Goal: Book appointment/travel/reservation

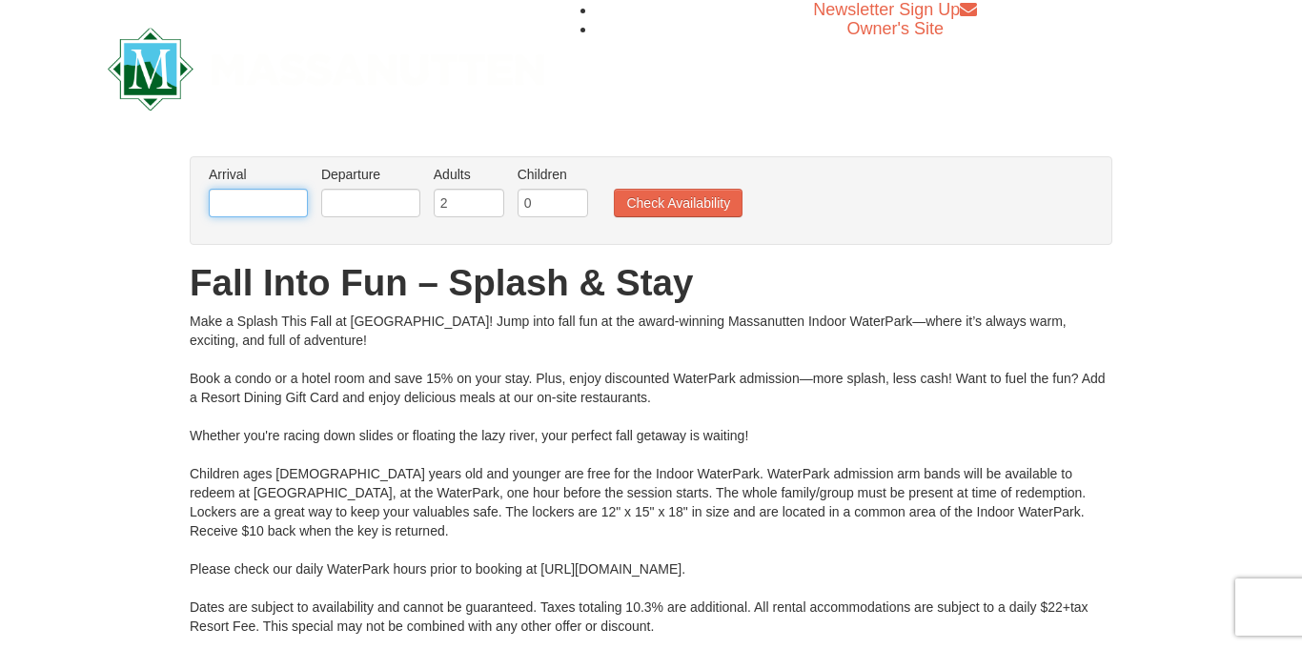
click at [250, 205] on input "text" at bounding box center [258, 203] width 99 height 29
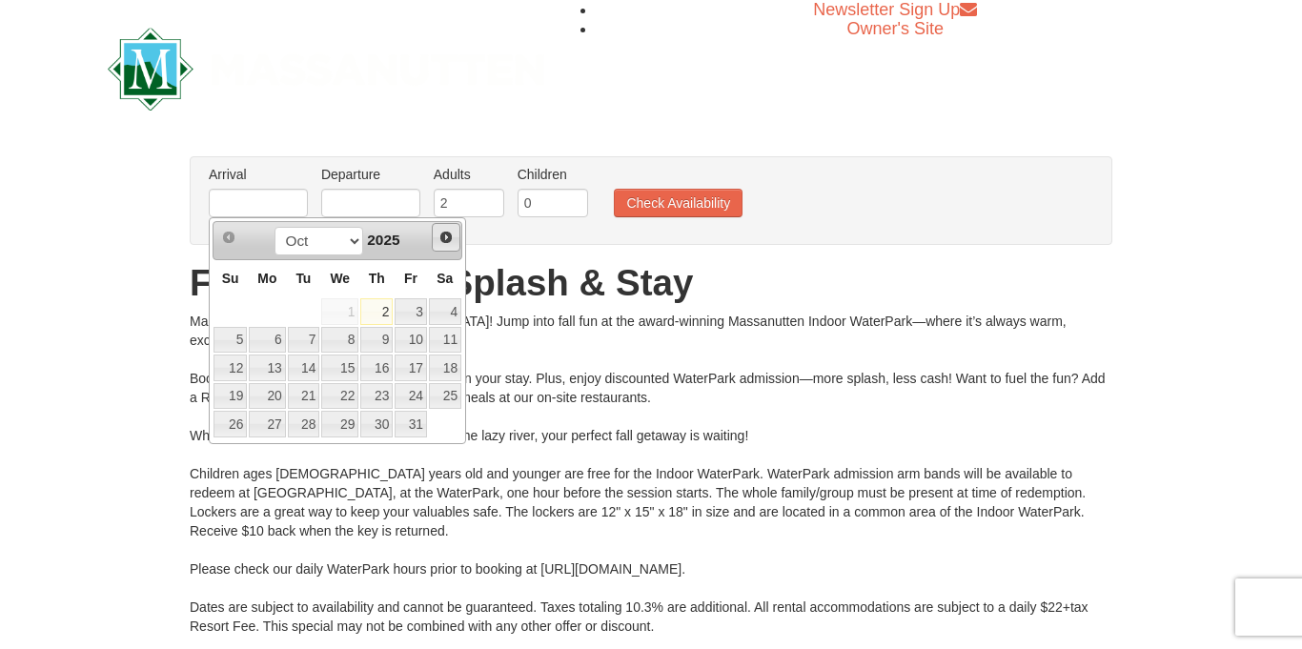
click at [455, 234] on link "Next" at bounding box center [446, 237] width 29 height 29
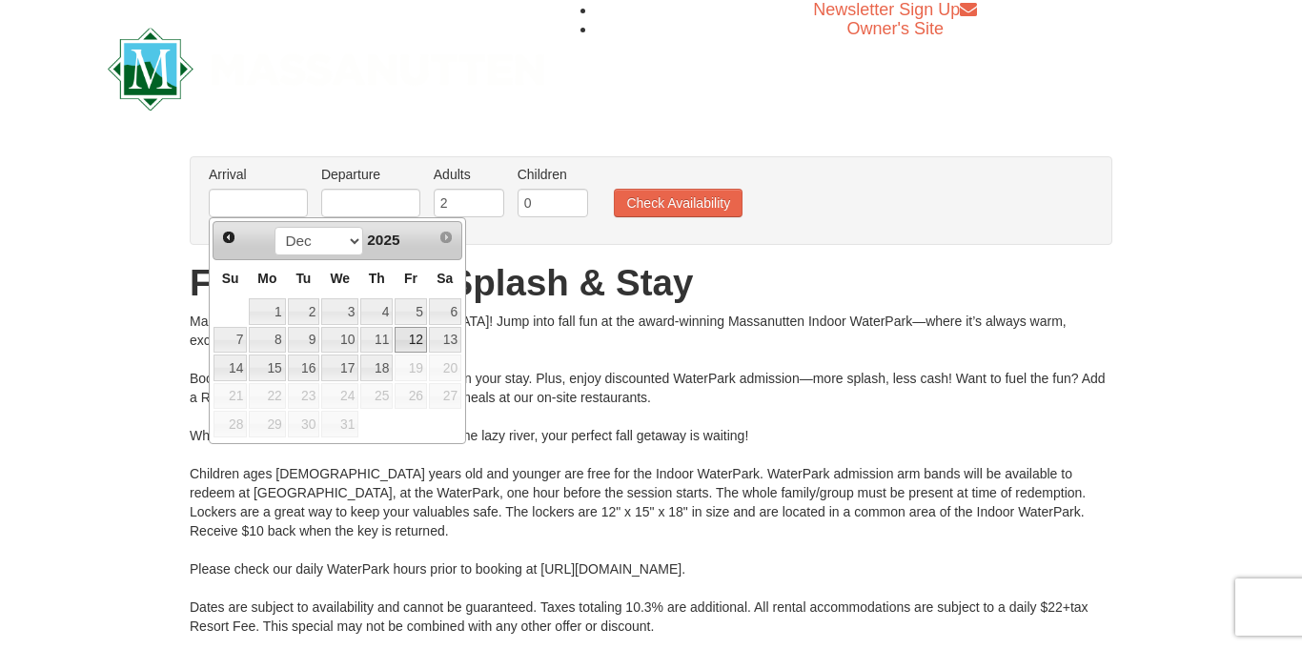
click at [408, 339] on link "12" at bounding box center [411, 340] width 32 height 27
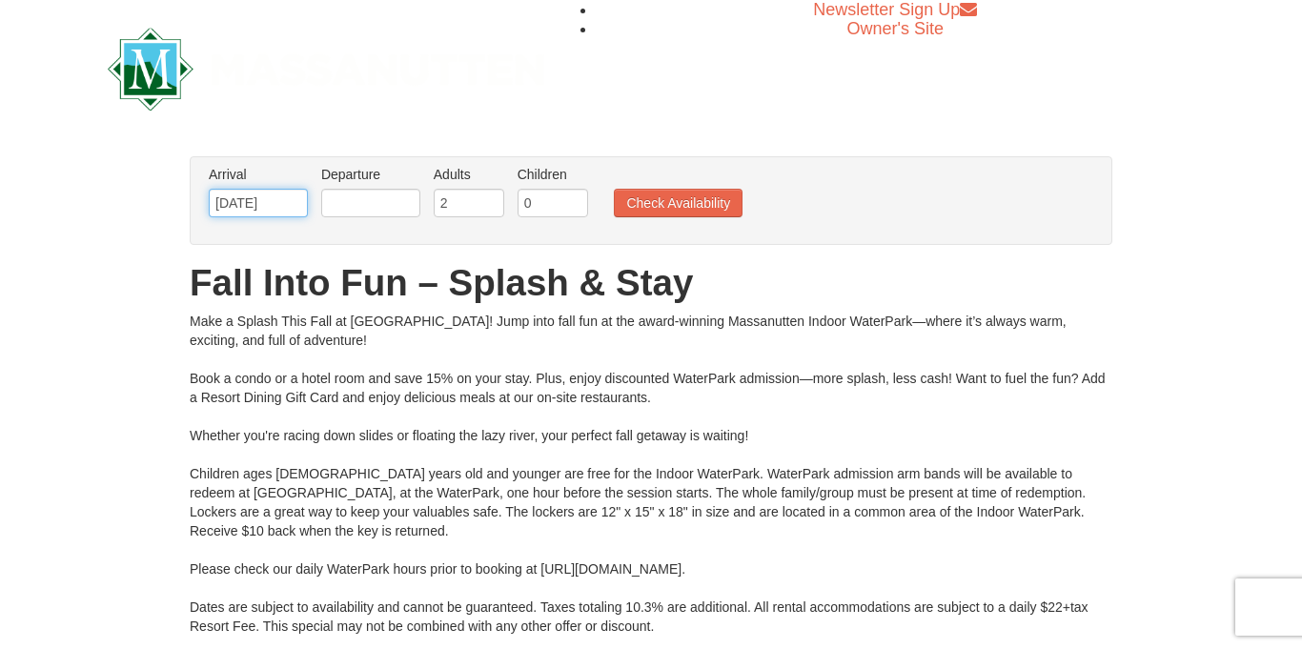
click at [281, 212] on input "[DATE]" at bounding box center [258, 203] width 99 height 29
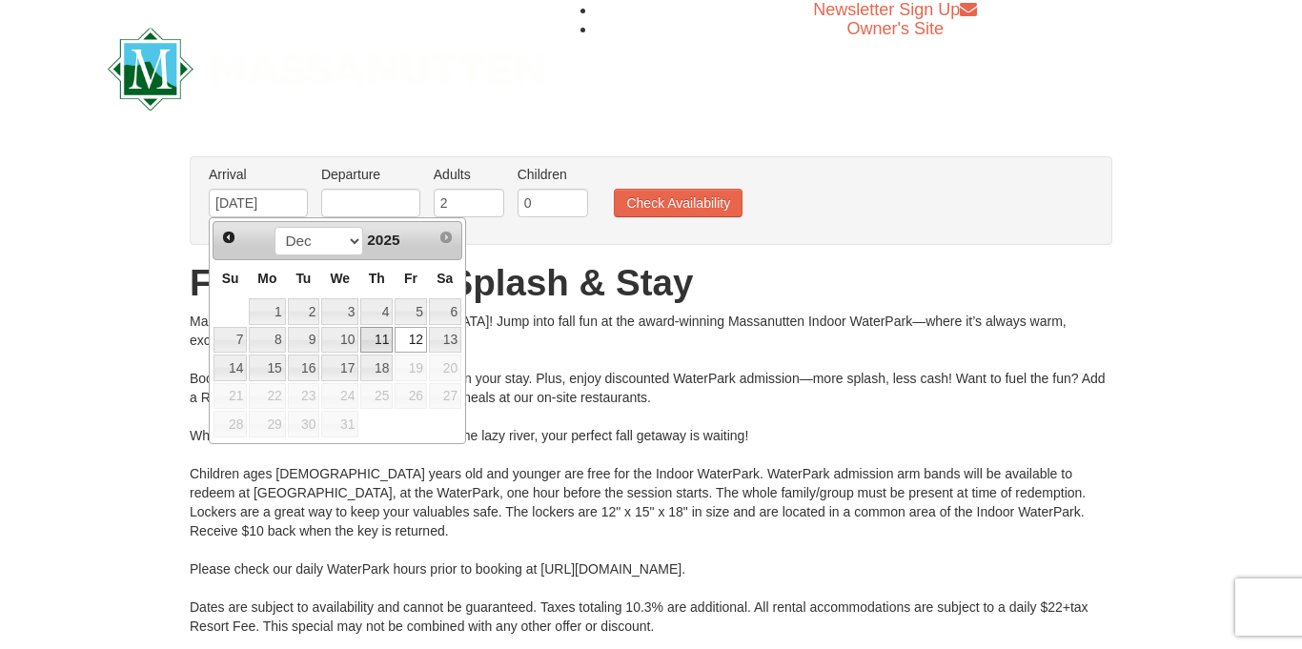
click at [381, 335] on link "11" at bounding box center [376, 340] width 32 height 27
type input "[DATE]"
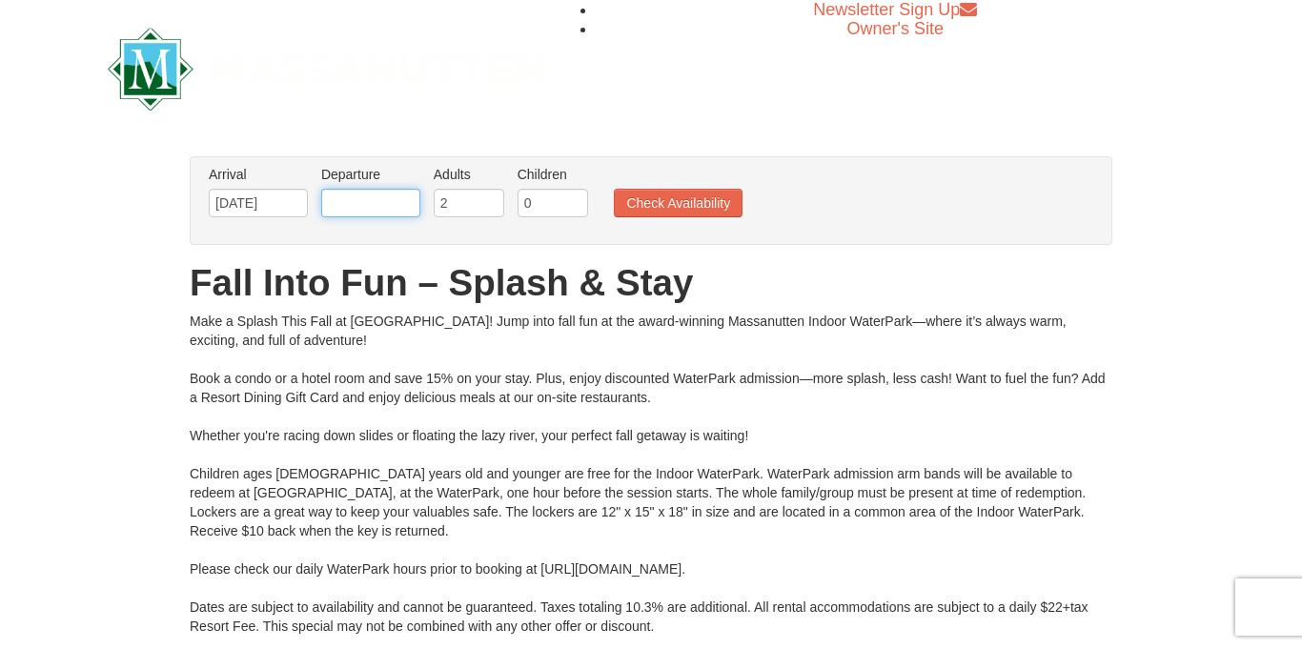
click at [405, 205] on input "text" at bounding box center [370, 203] width 99 height 29
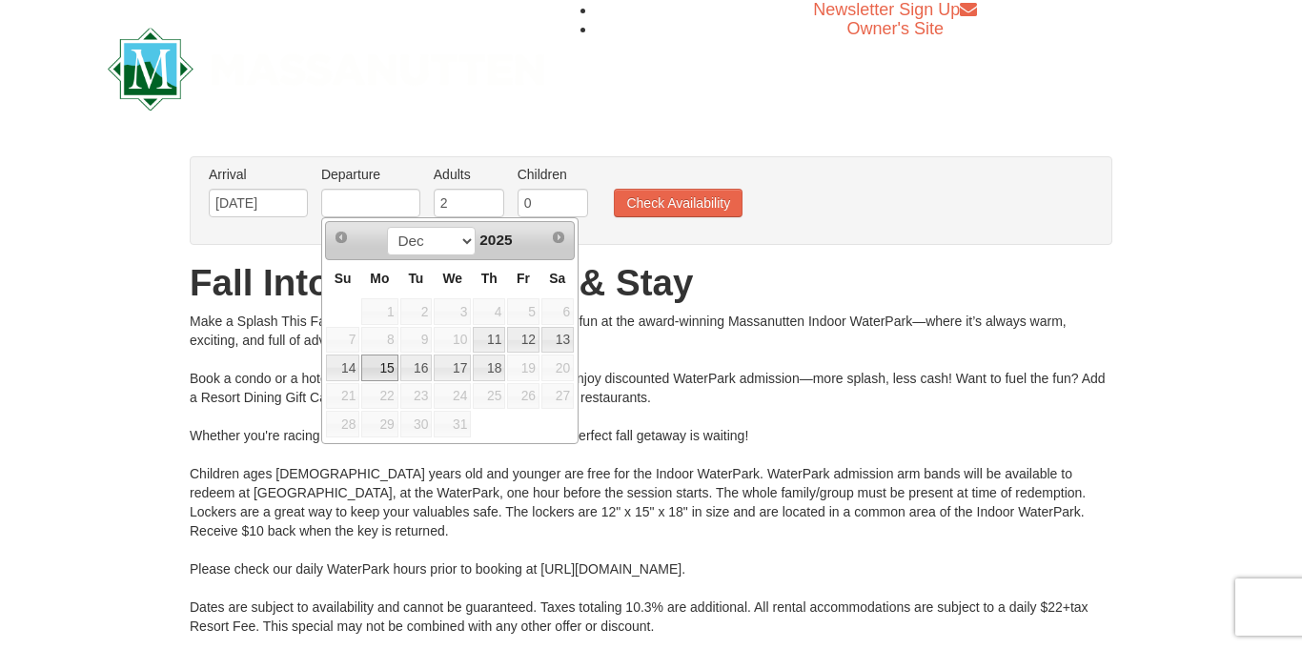
click at [381, 363] on link "15" at bounding box center [379, 368] width 36 height 27
type input "[DATE]"
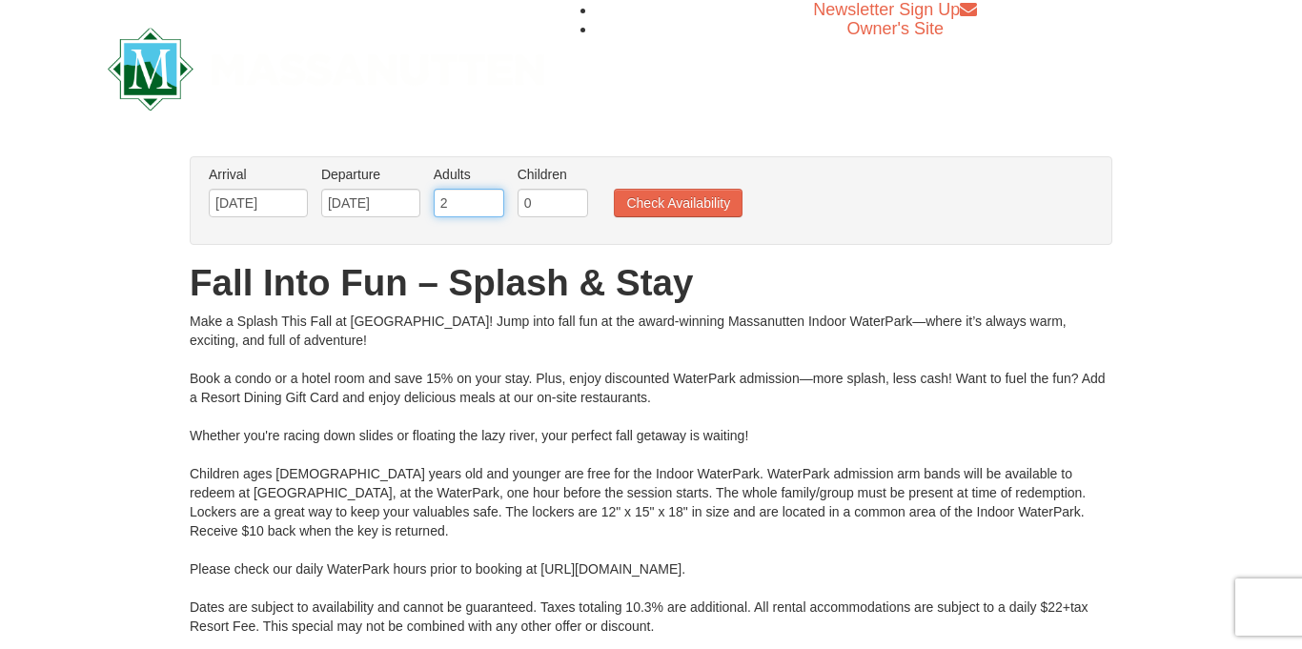
click at [458, 199] on input "2" at bounding box center [469, 203] width 71 height 29
click at [491, 191] on input "2" at bounding box center [469, 203] width 71 height 29
click at [494, 199] on input "3" at bounding box center [469, 203] width 71 height 29
click at [494, 199] on input "4" at bounding box center [469, 203] width 71 height 29
type input "5"
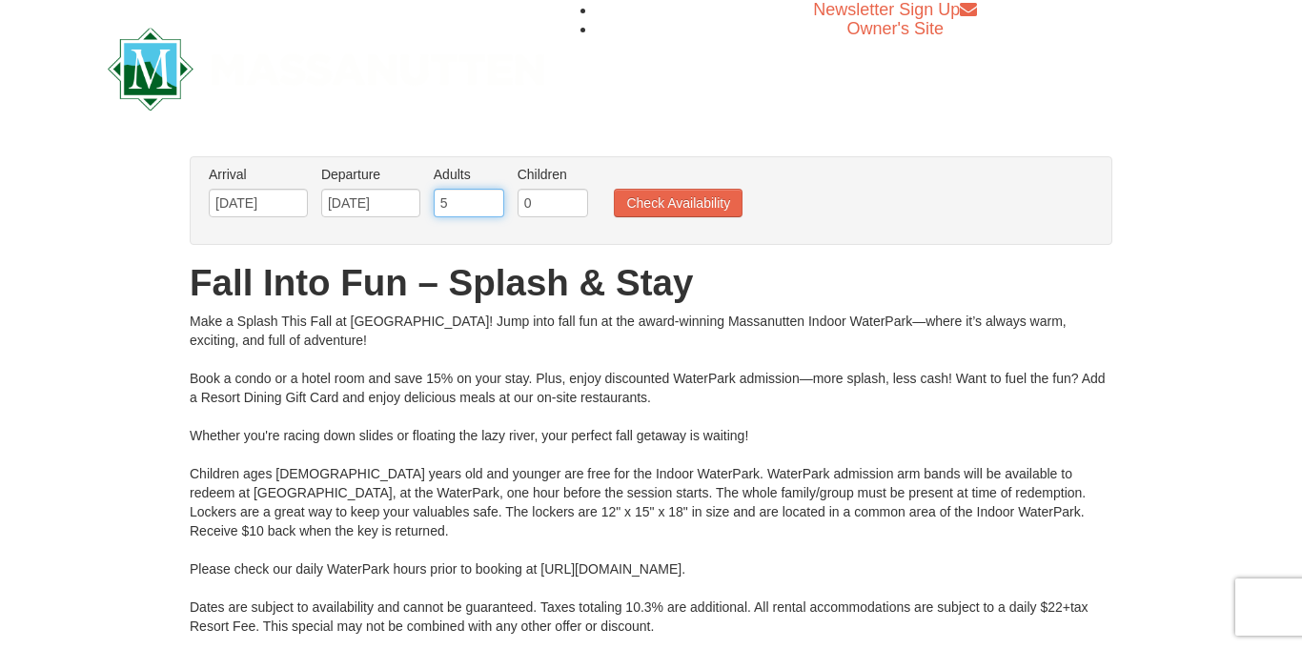
click at [494, 199] on input "5" at bounding box center [469, 203] width 71 height 29
click at [701, 198] on button "Check Availability" at bounding box center [678, 203] width 129 height 29
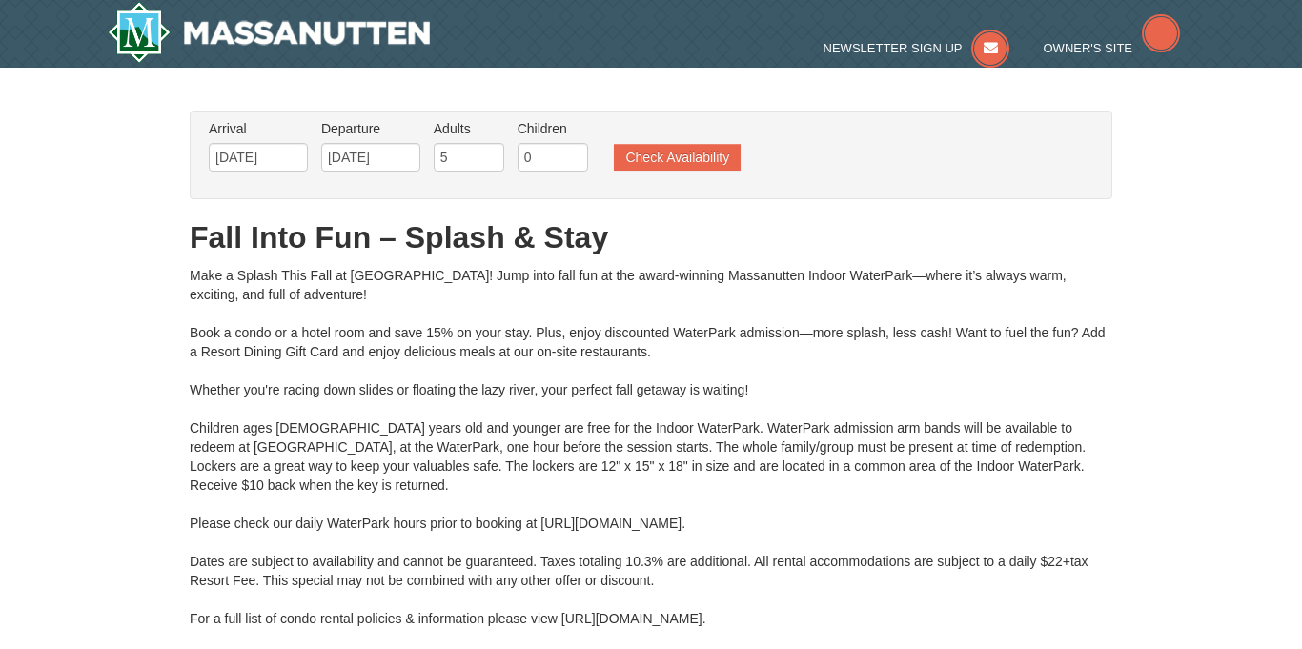
type input "[DATE]"
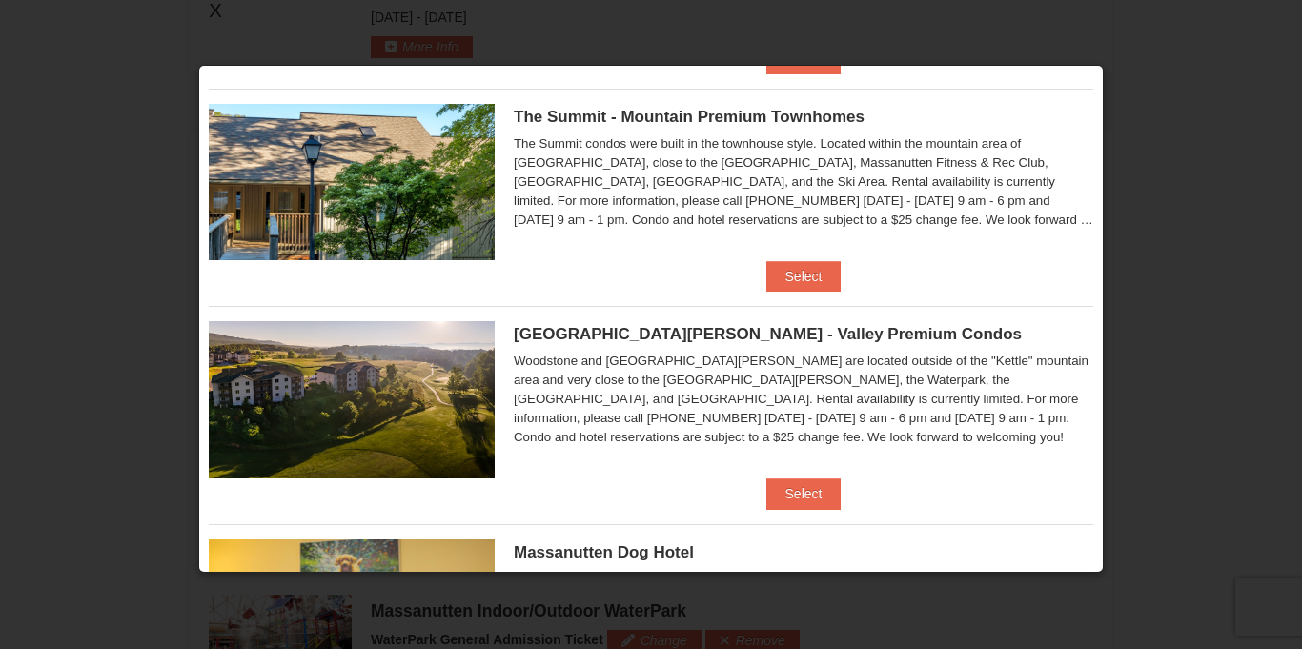
scroll to position [451, 0]
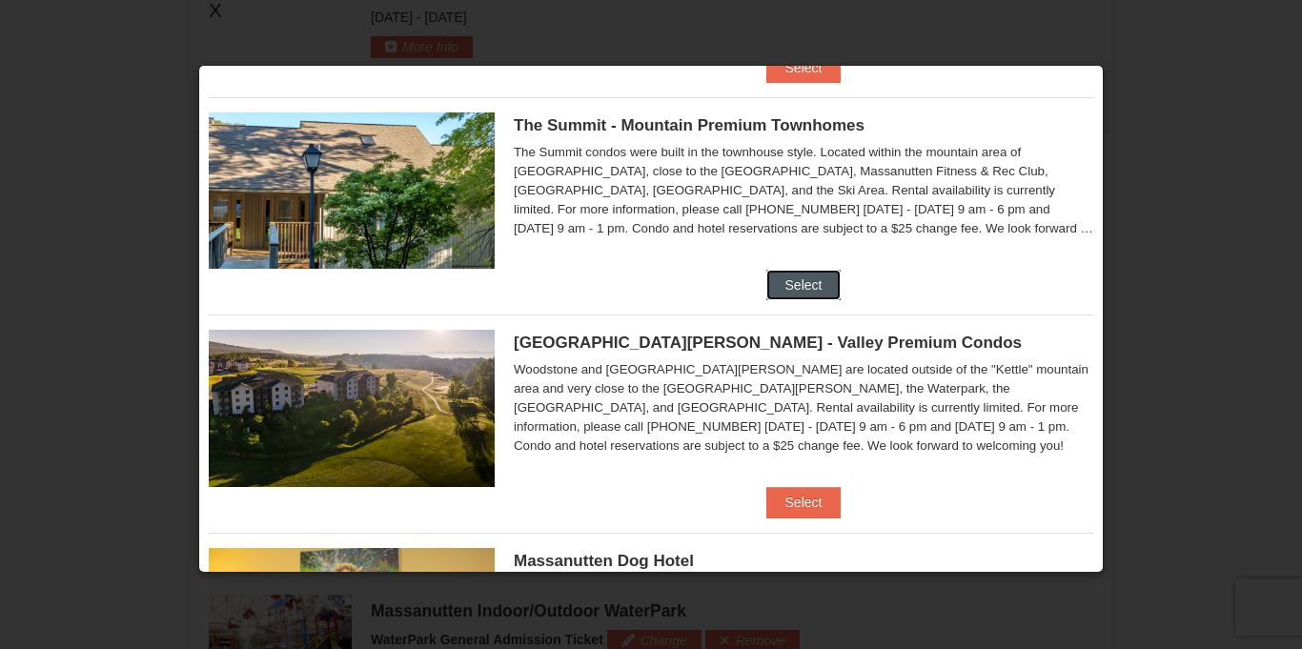
click at [784, 283] on button "Select" at bounding box center [803, 285] width 75 height 30
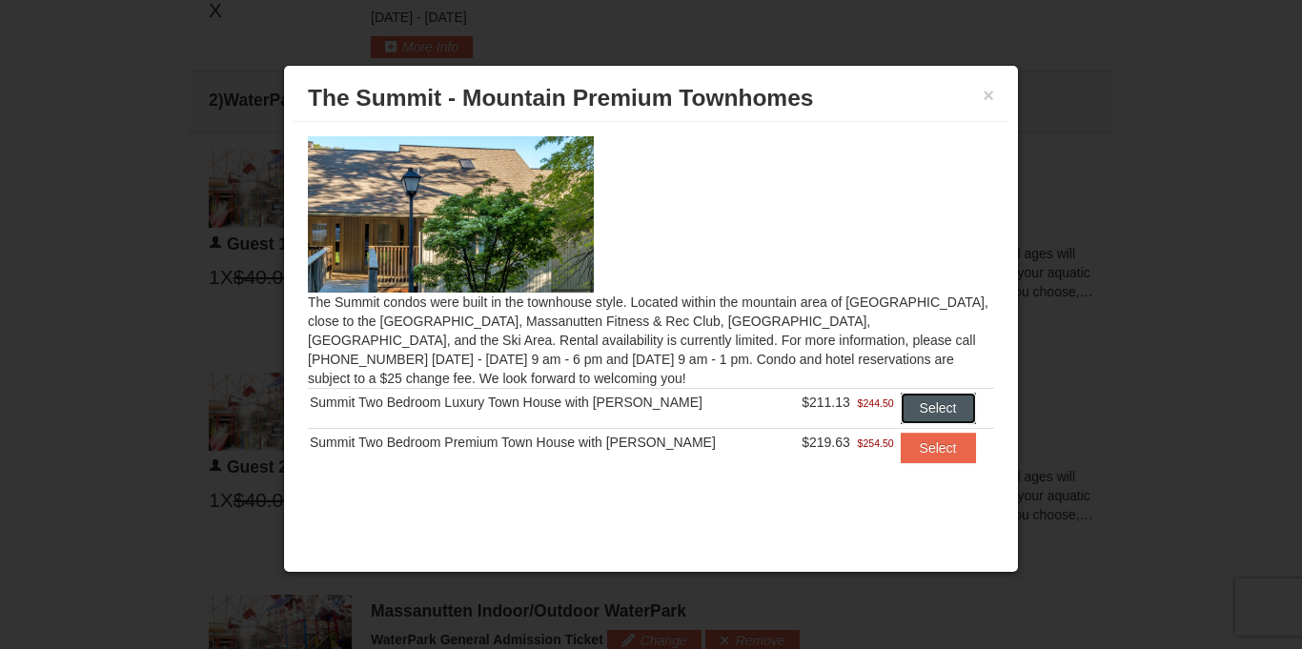
click at [963, 406] on button "Select" at bounding box center [938, 408] width 75 height 30
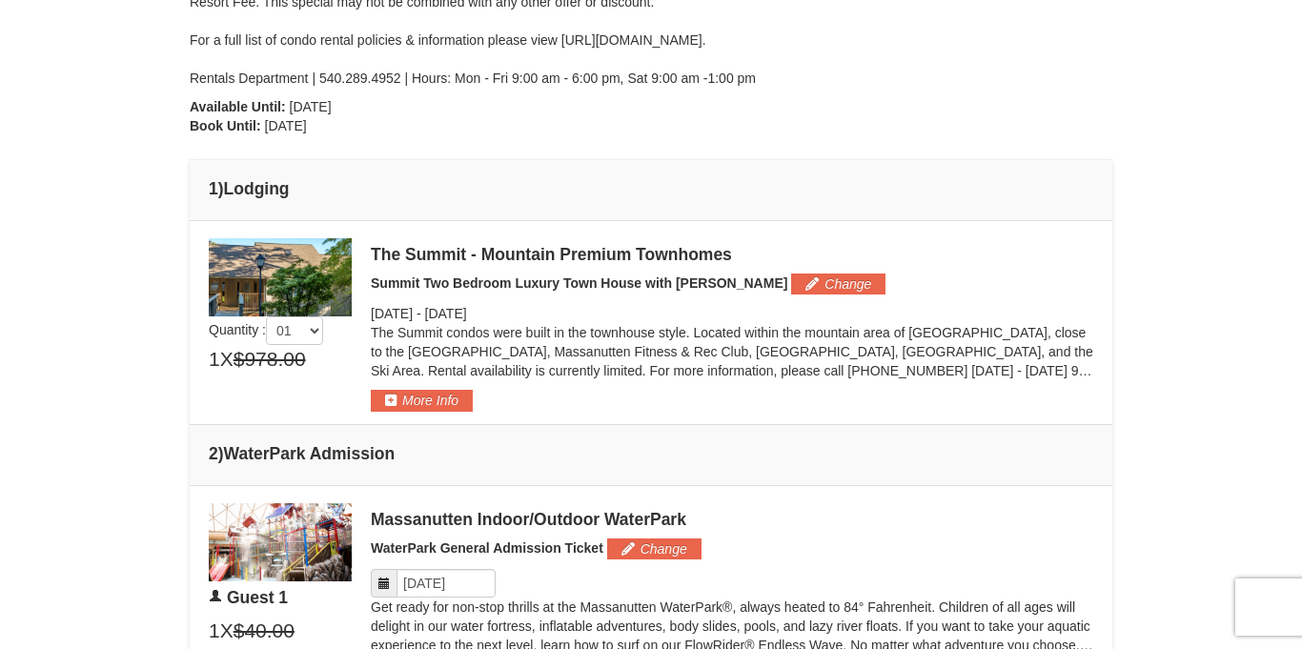
scroll to position [537, 0]
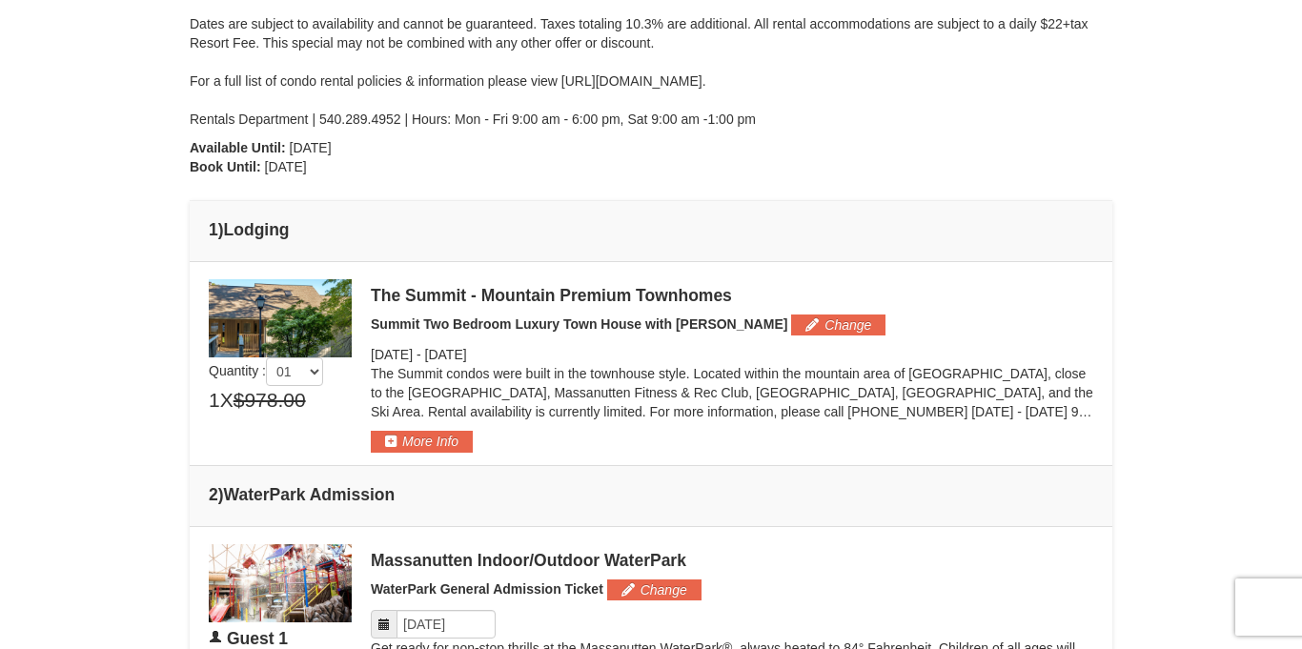
click at [342, 378] on span "Quantity : 01 02 03 04 05 1 X $978.00 $844.50" at bounding box center [280, 356] width 143 height 154
click at [328, 369] on span "Quantity : 01 02 03 04 05 1 X $978.00 $844.50" at bounding box center [280, 356] width 143 height 154
click at [310, 370] on select "01 02 03 04 05" at bounding box center [294, 371] width 57 height 29
select select "2"
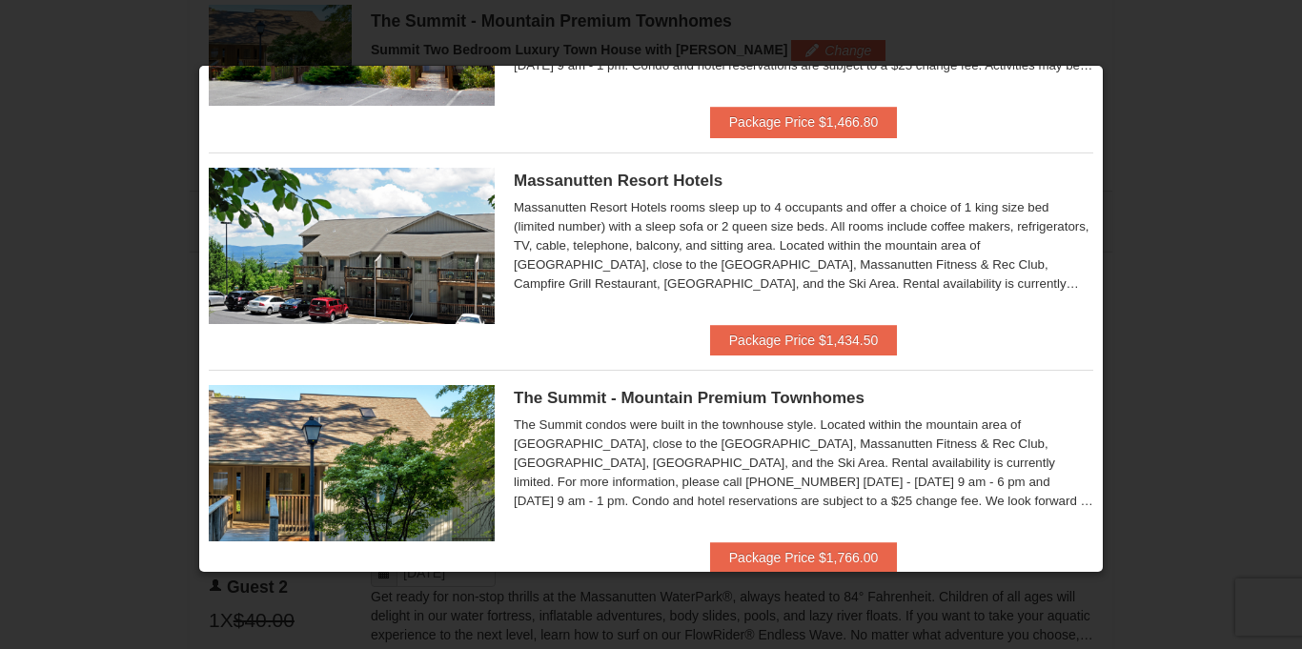
scroll to position [0, 0]
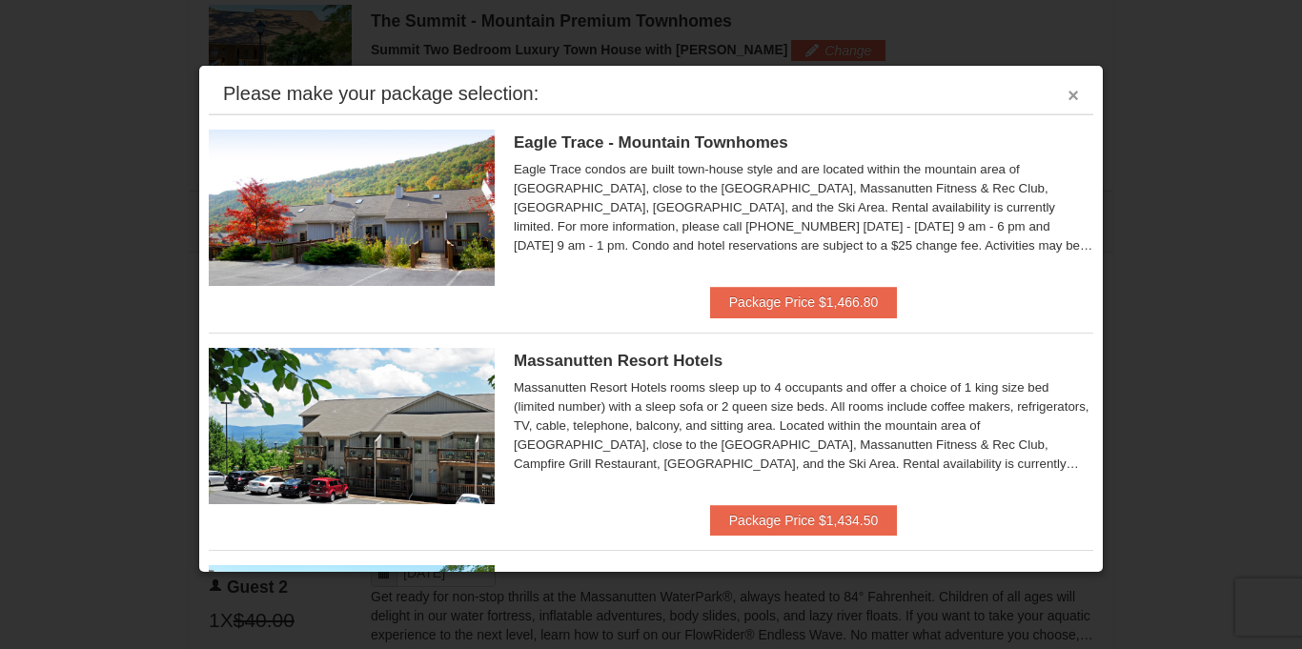
click at [1071, 95] on button "×" at bounding box center [1072, 95] width 11 height 19
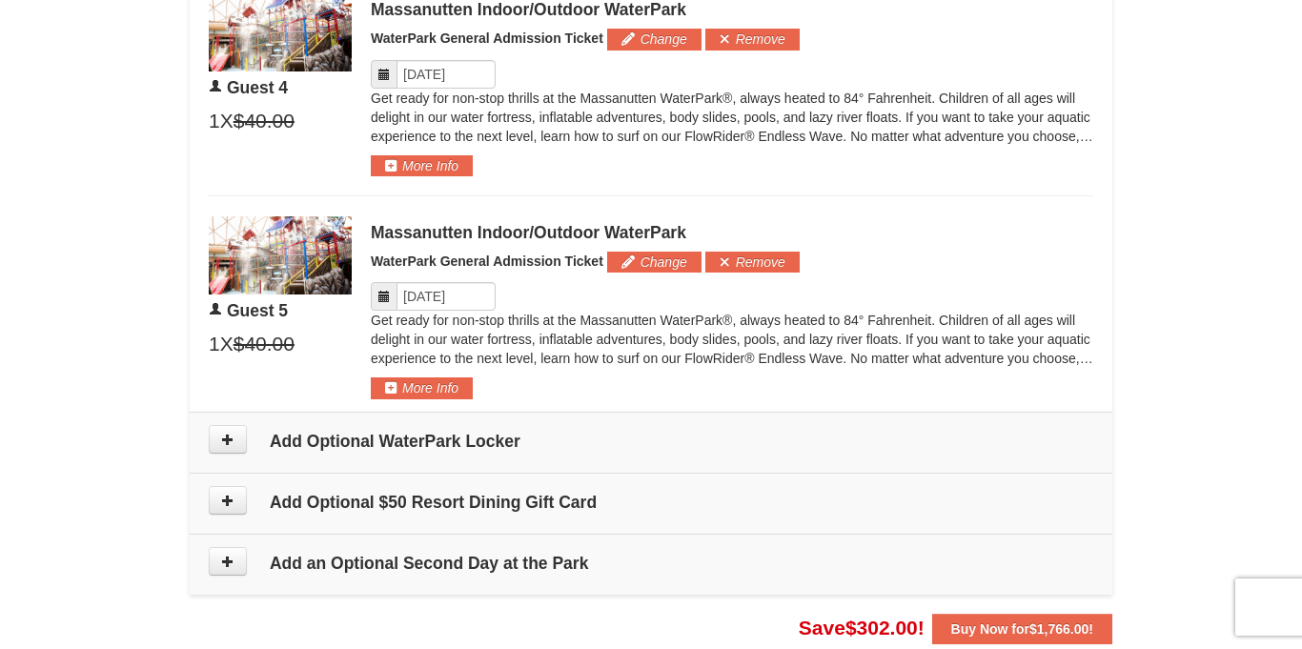
scroll to position [1760, 0]
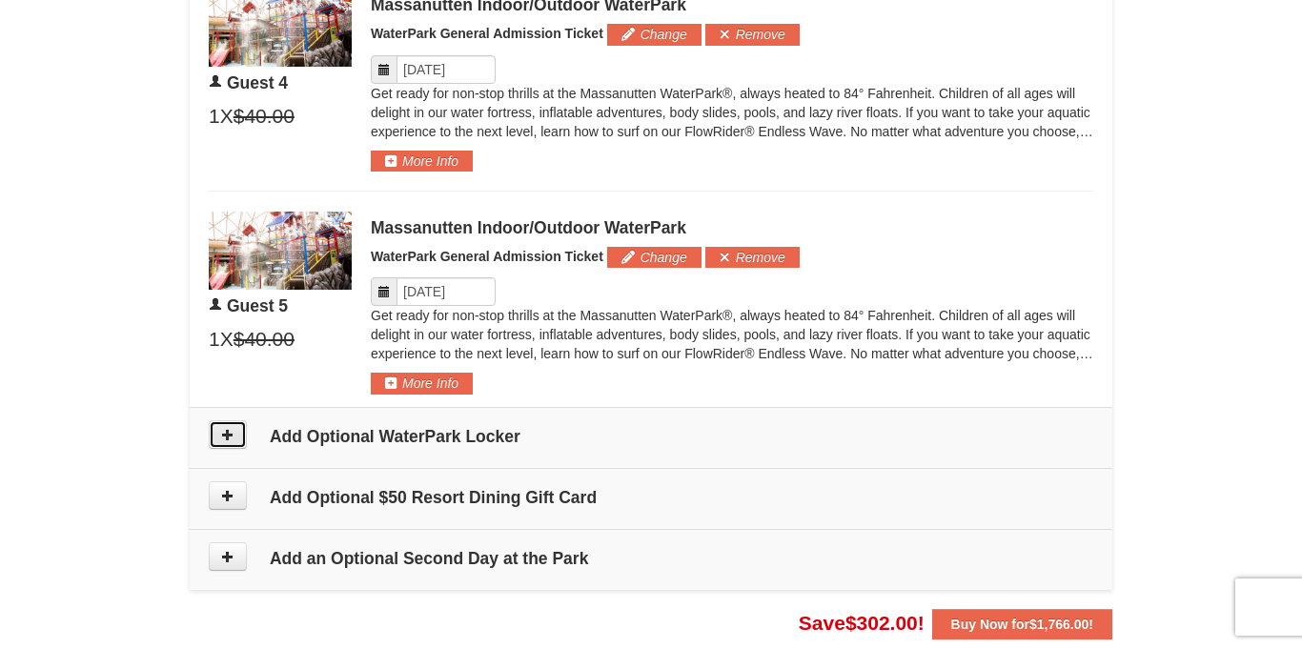
click at [217, 435] on button at bounding box center [228, 434] width 38 height 29
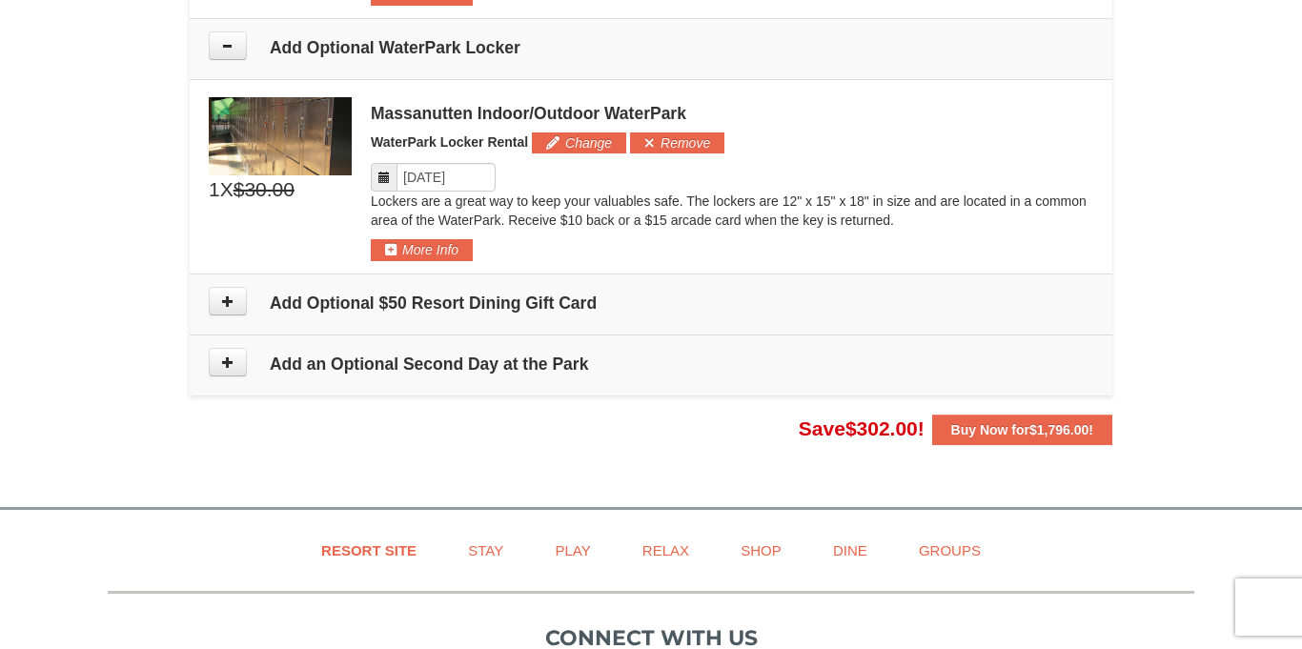
scroll to position [2167, 0]
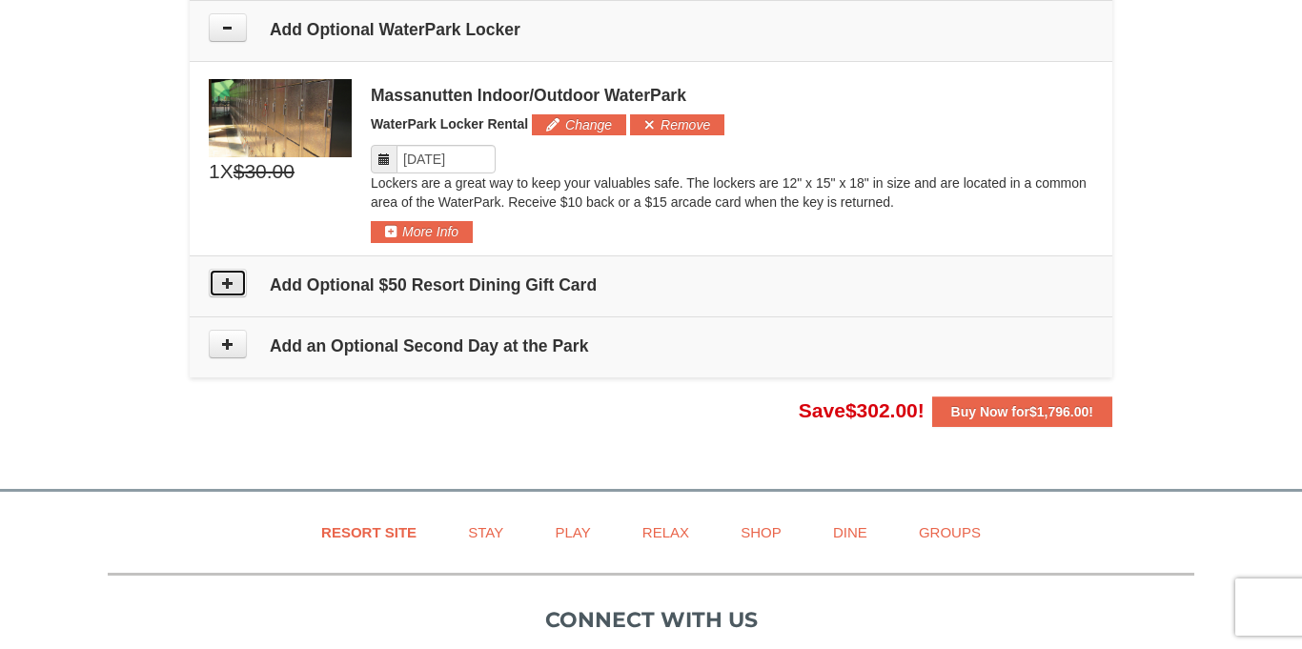
click at [218, 283] on button at bounding box center [228, 283] width 38 height 29
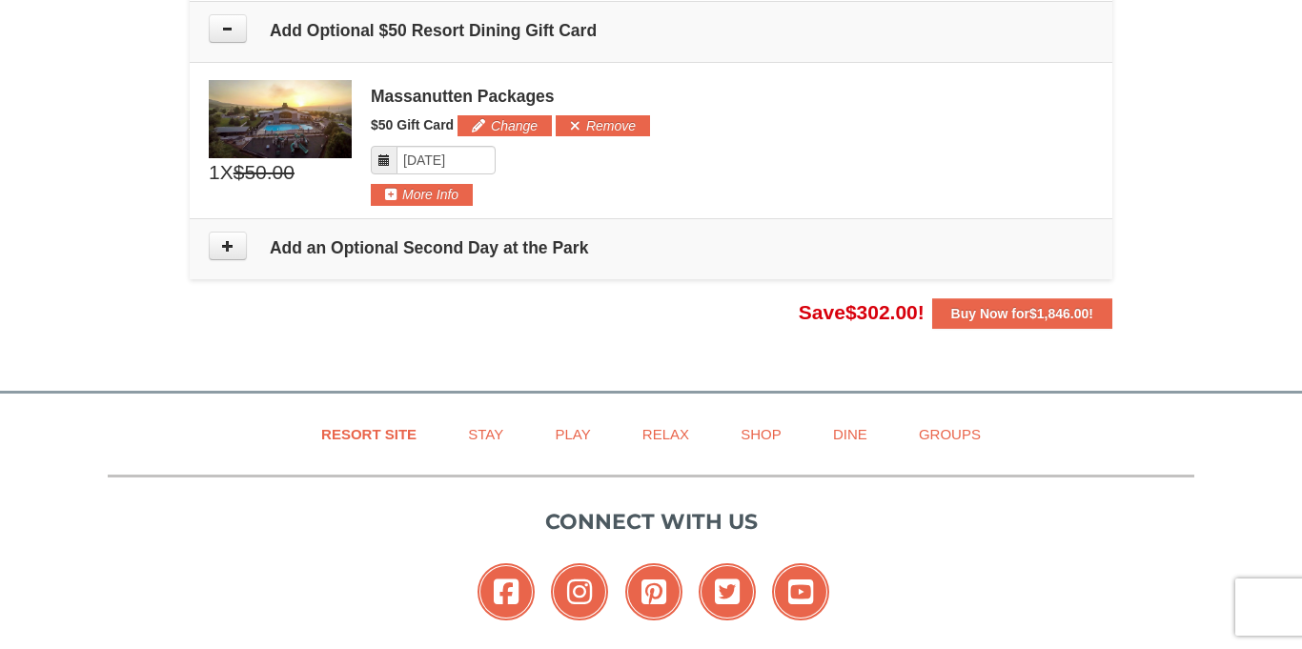
scroll to position [2423, 0]
click at [359, 255] on h4 "Add an Optional Second Day at the Park" at bounding box center [651, 246] width 884 height 19
click at [235, 241] on button at bounding box center [228, 245] width 38 height 29
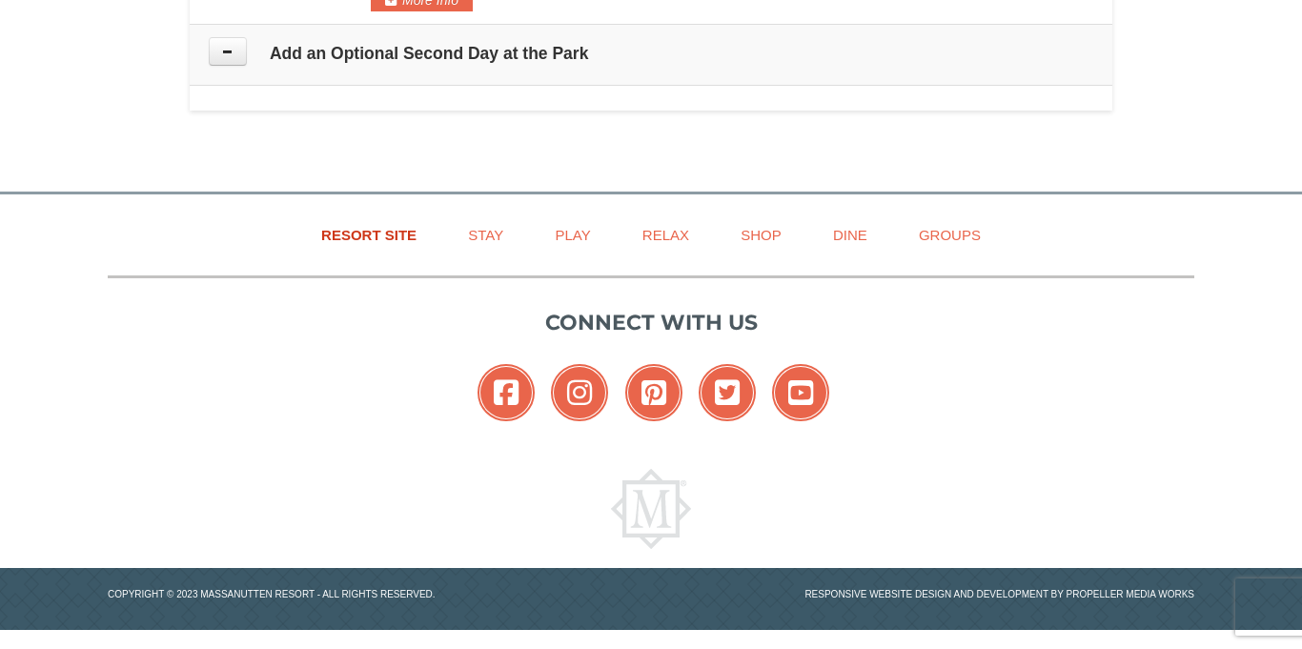
scroll to position [2640, 0]
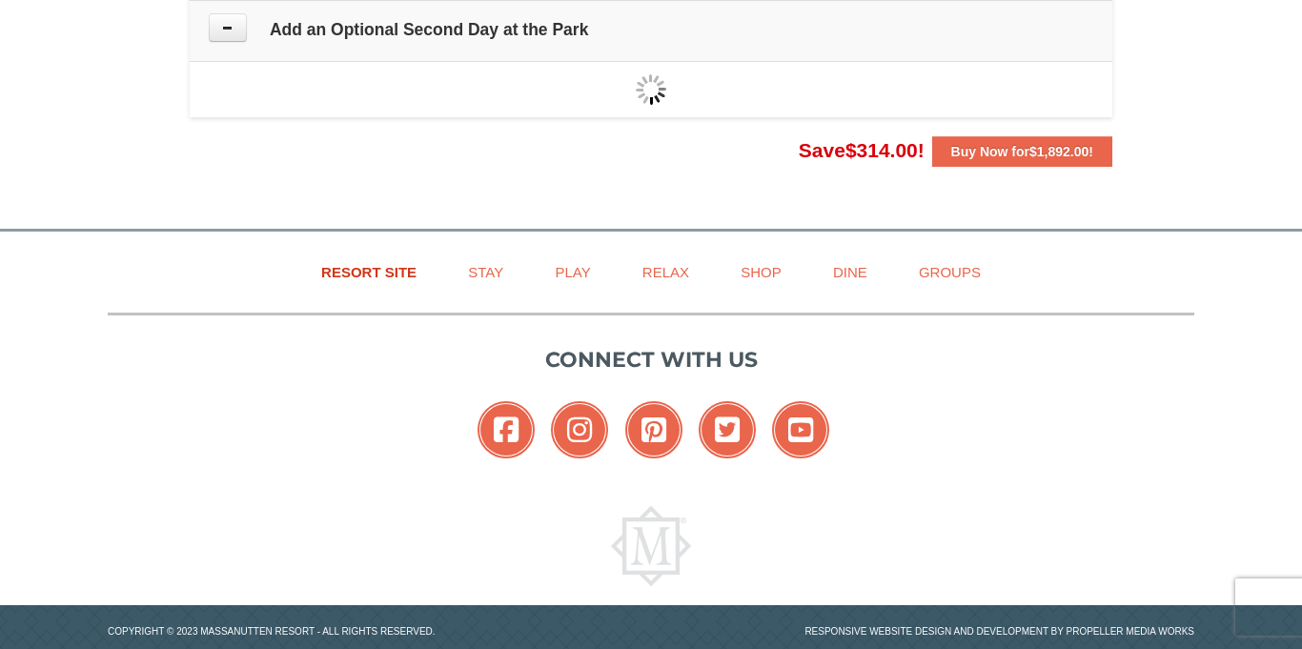
type input "[DATE]"
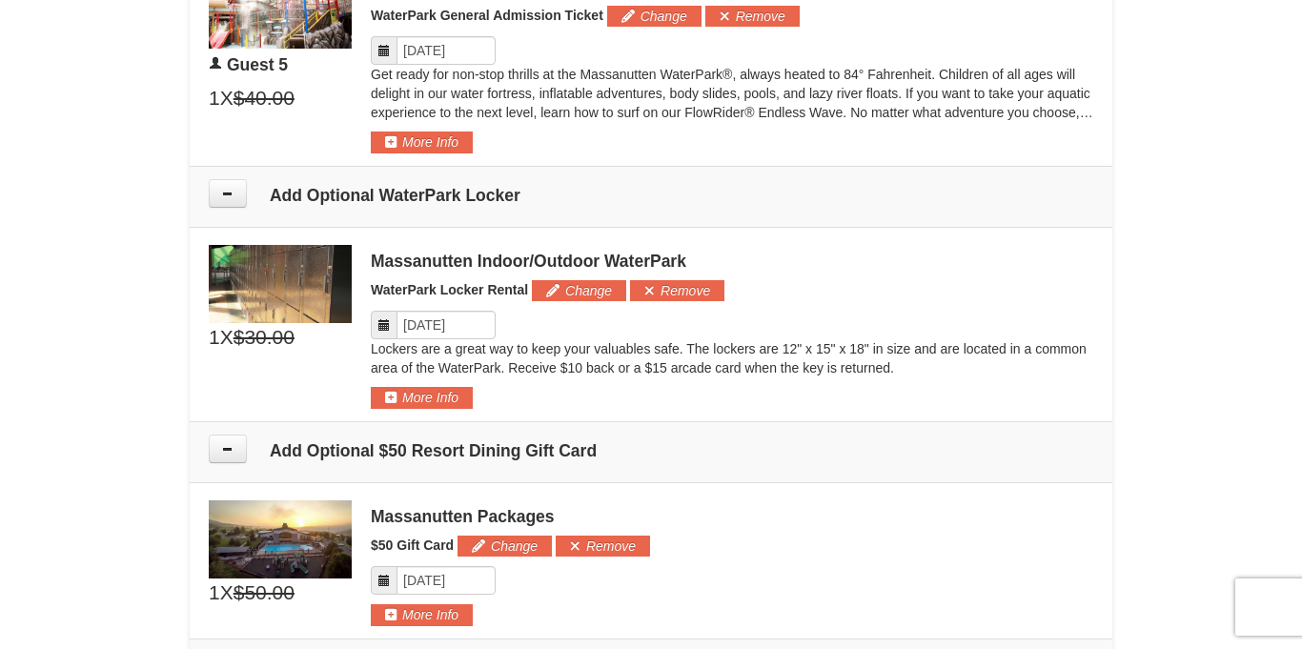
scroll to position [2056, 0]
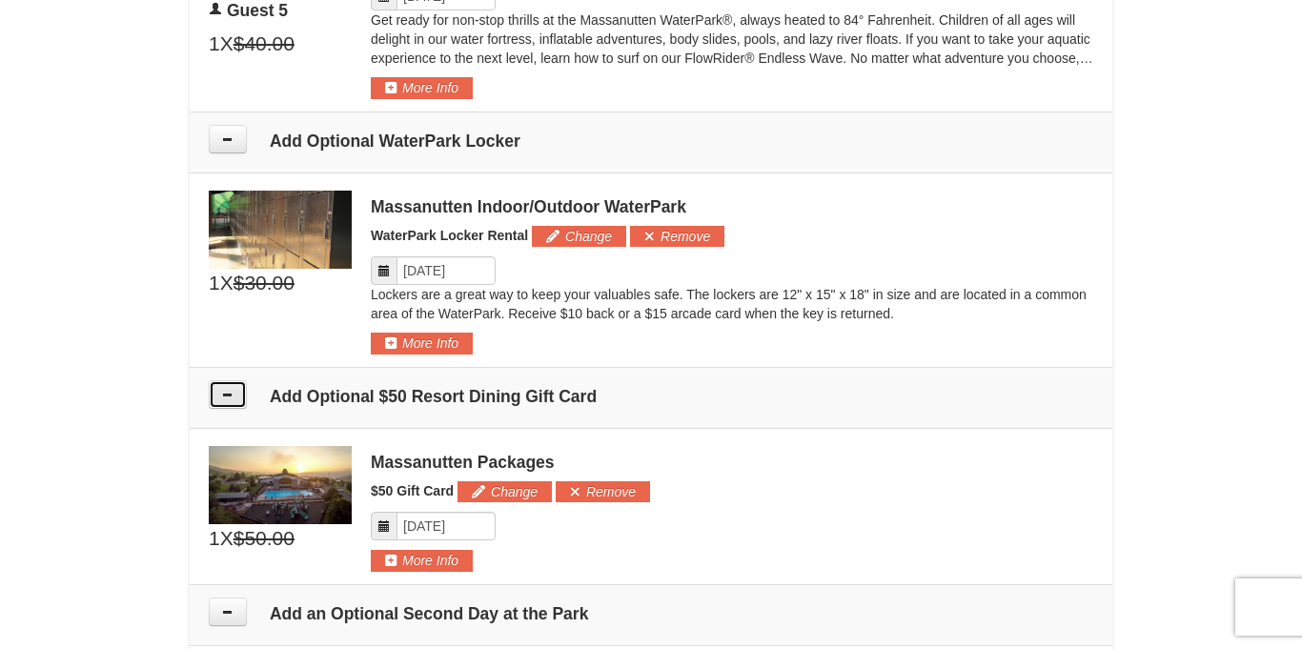
click at [222, 395] on icon at bounding box center [227, 394] width 13 height 13
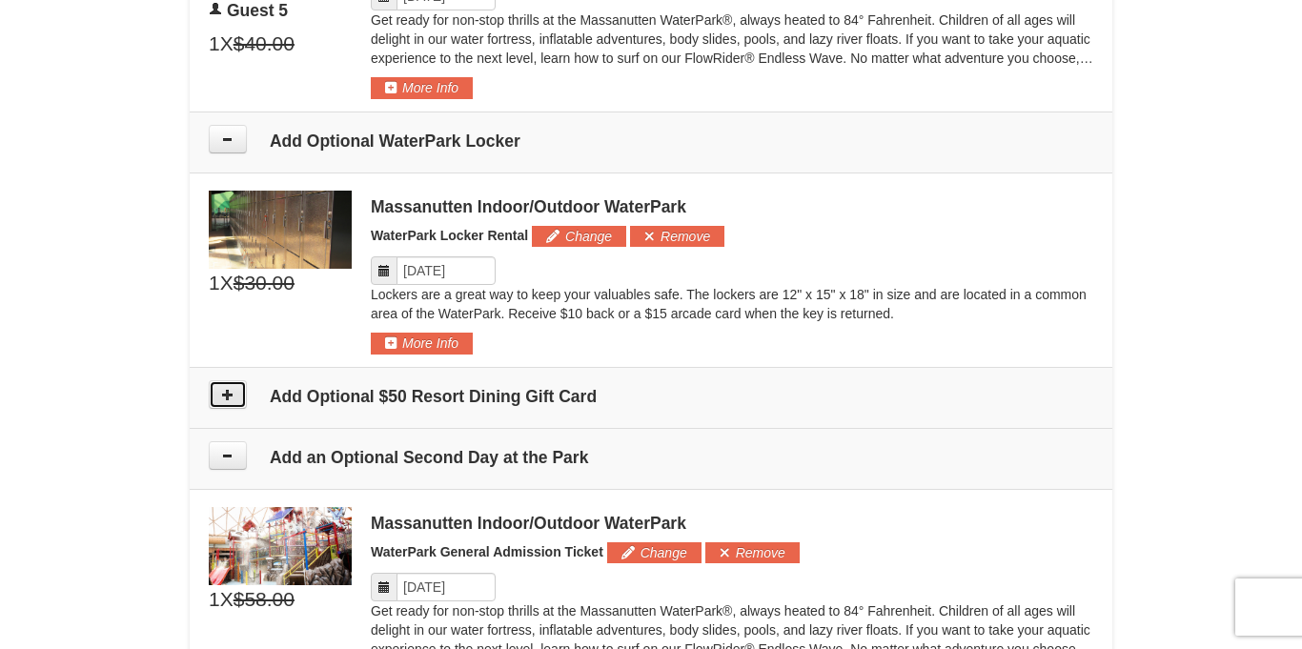
click at [222, 395] on icon at bounding box center [227, 394] width 13 height 13
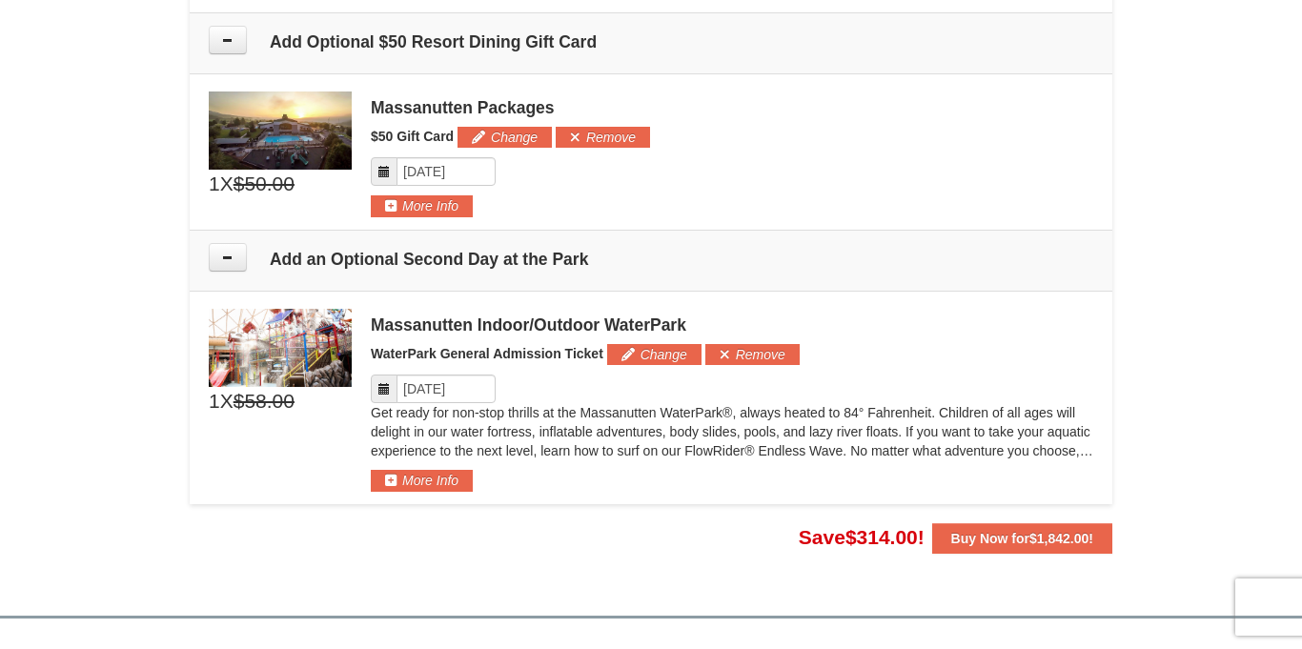
scroll to position [2423, 0]
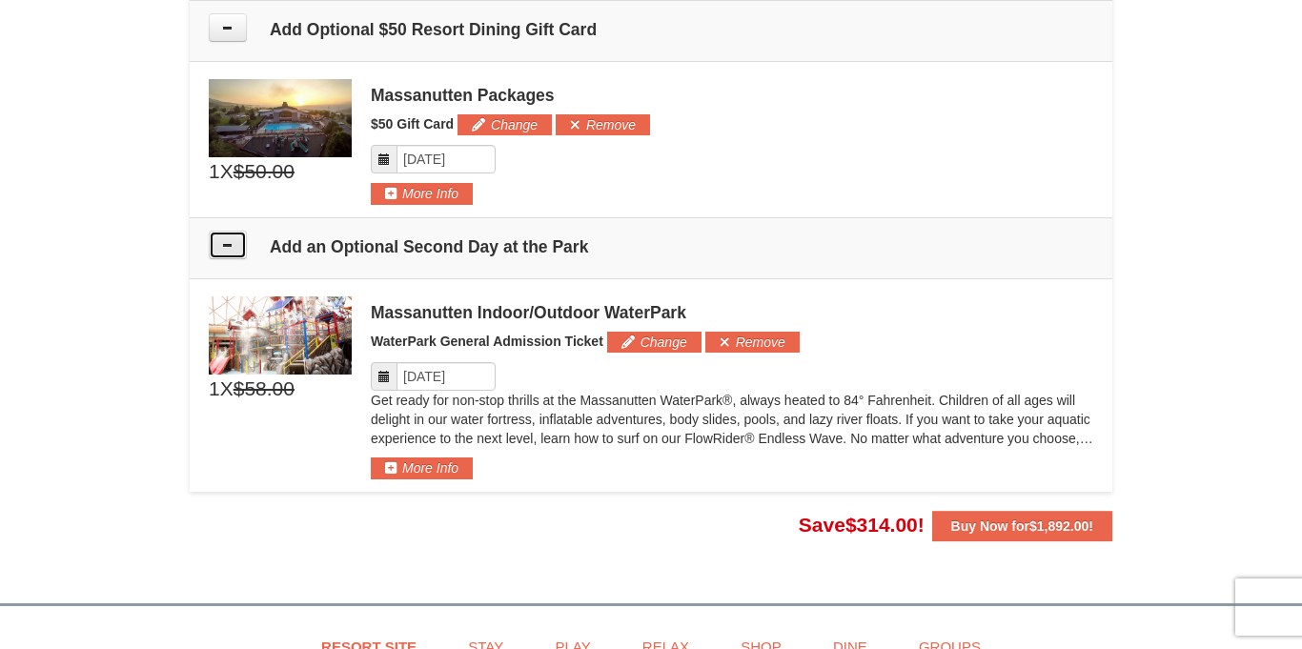
click at [241, 249] on button at bounding box center [228, 245] width 38 height 29
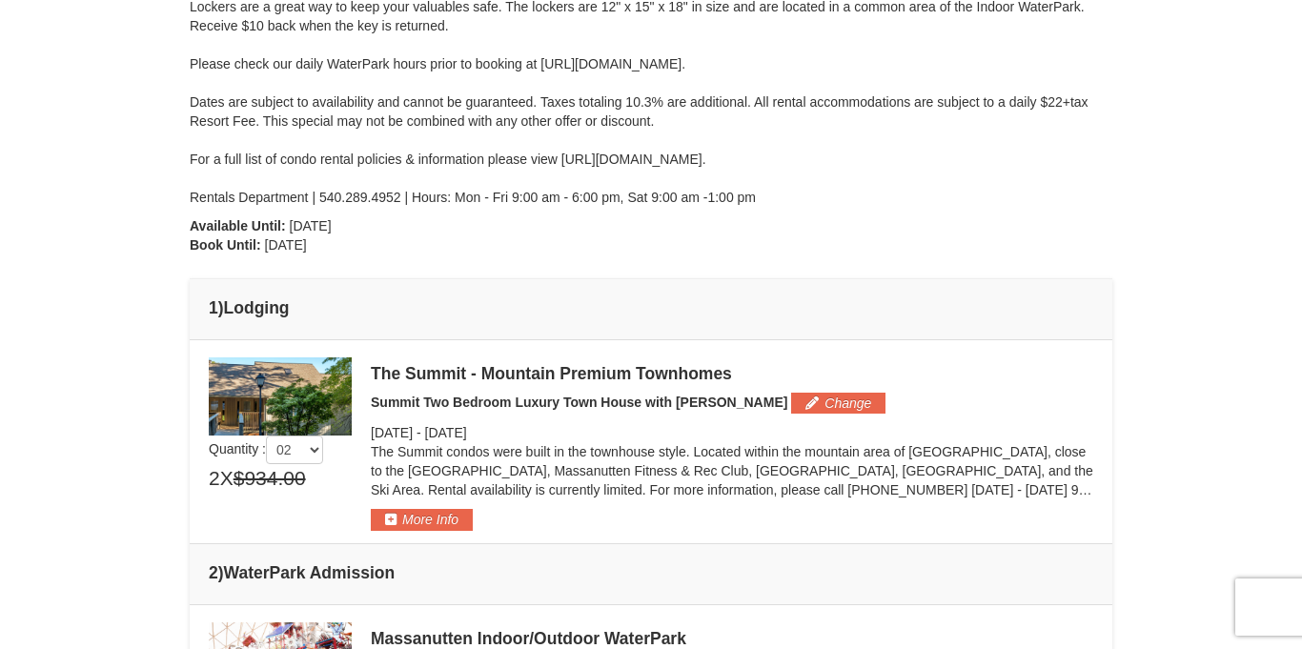
scroll to position [460, 0]
